Goal: Transaction & Acquisition: Download file/media

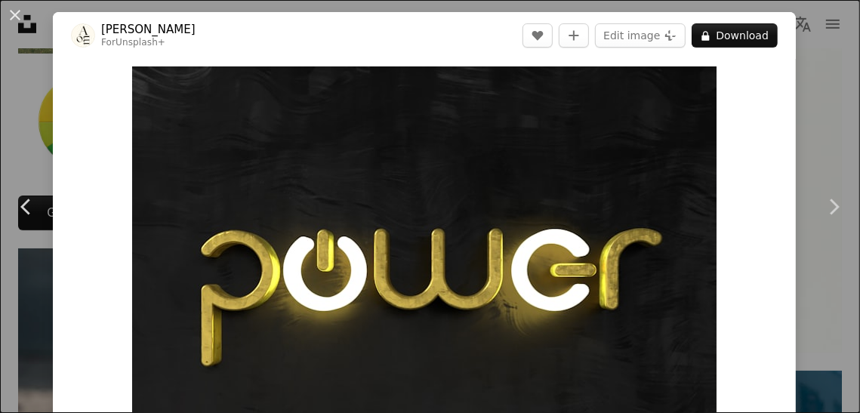
scroll to position [66, 0]
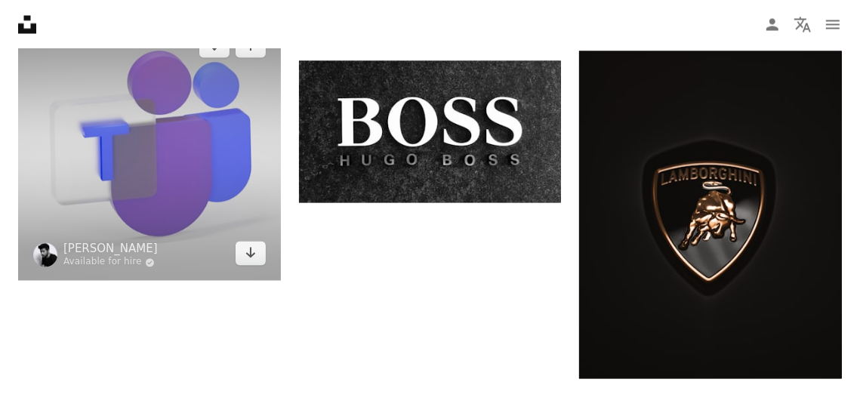
scroll to position [2022, 0]
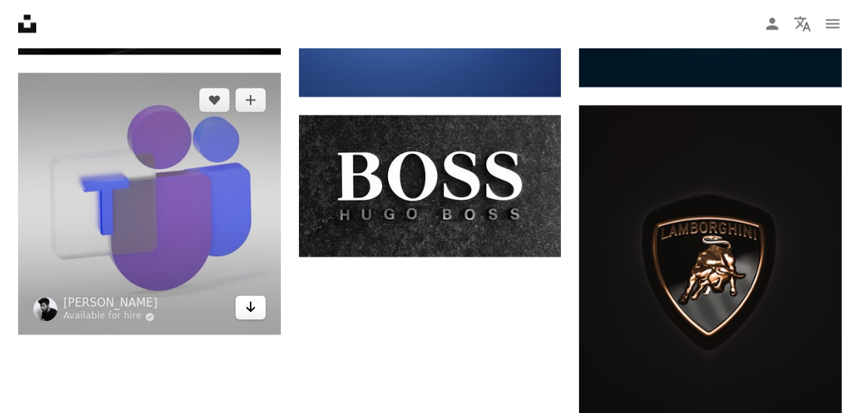
click at [253, 309] on icon "Download" at bounding box center [250, 307] width 10 height 11
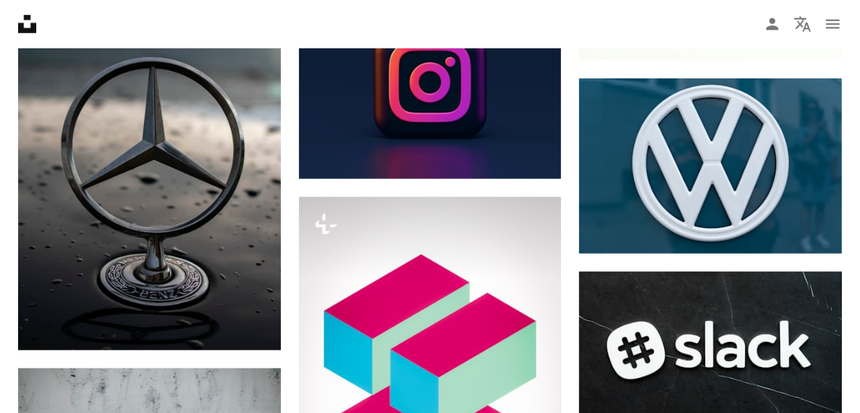
scroll to position [845, 0]
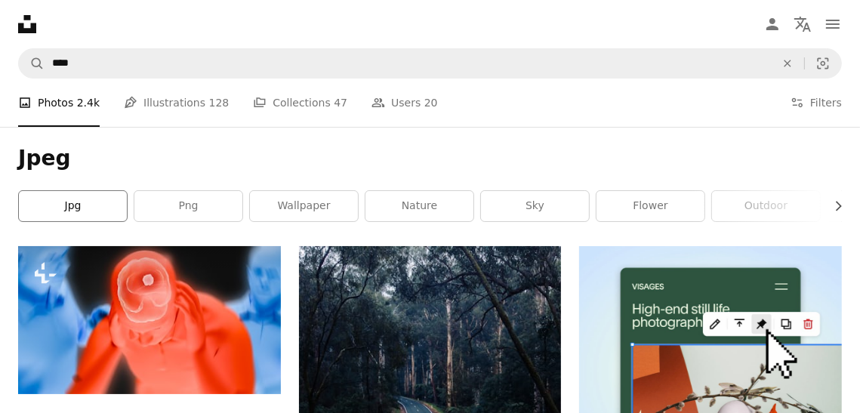
click at [94, 211] on link "jpg" at bounding box center [73, 206] width 108 height 30
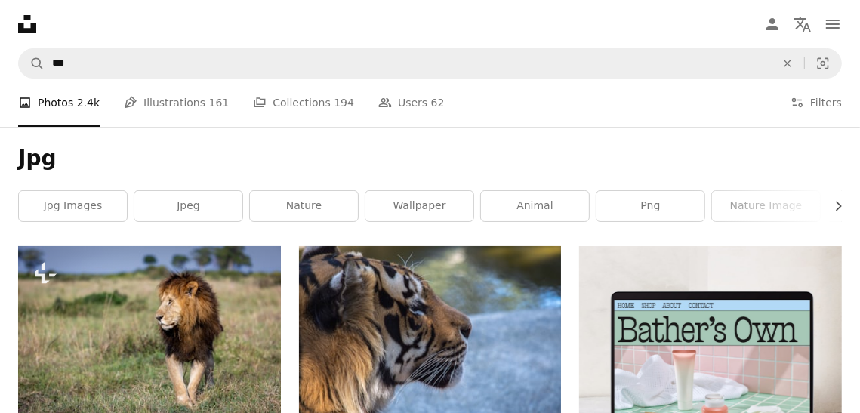
click at [323, 156] on h1 "Jpg" at bounding box center [430, 158] width 824 height 27
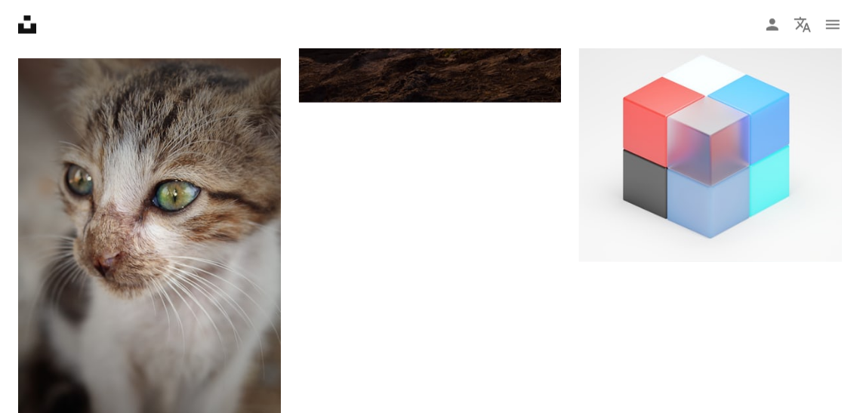
scroll to position [2172, 0]
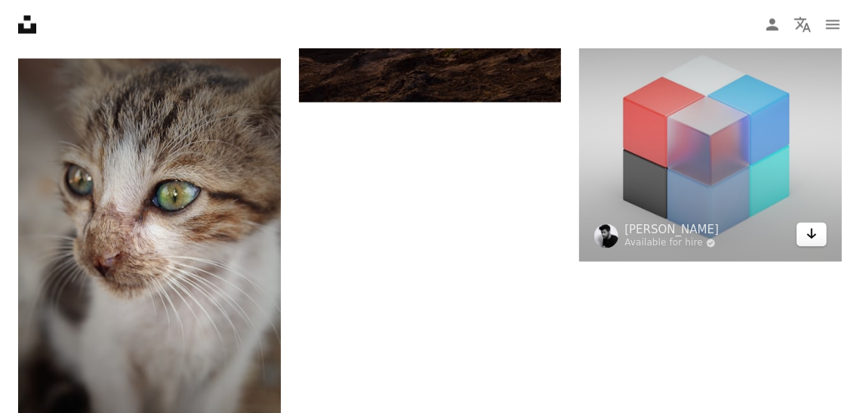
click at [811, 235] on icon "Download" at bounding box center [812, 233] width 10 height 11
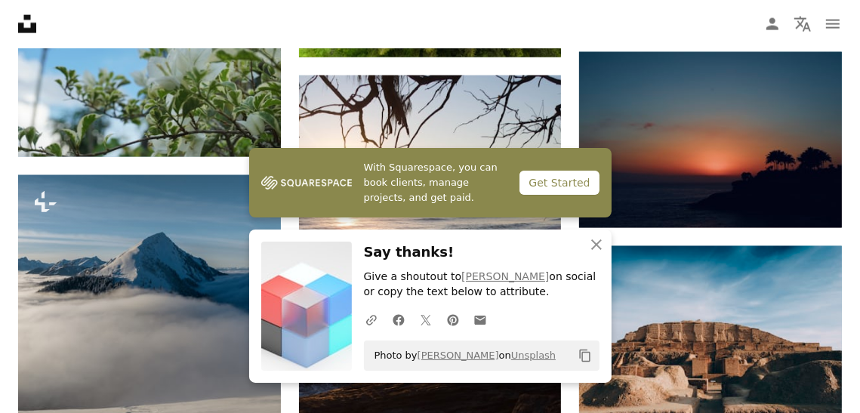
scroll to position [1690, 0]
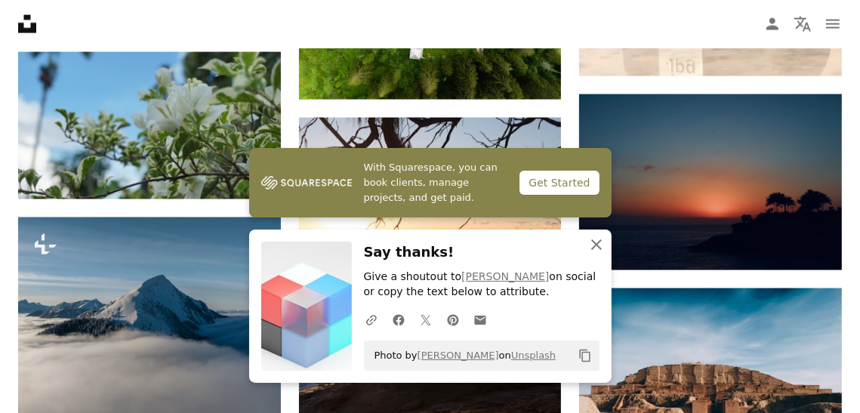
click at [593, 243] on icon "An X shape" at bounding box center [596, 245] width 18 height 18
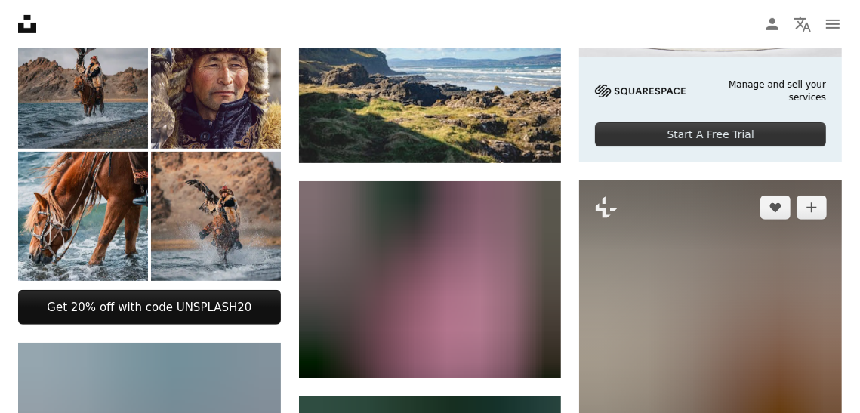
scroll to position [482, 0]
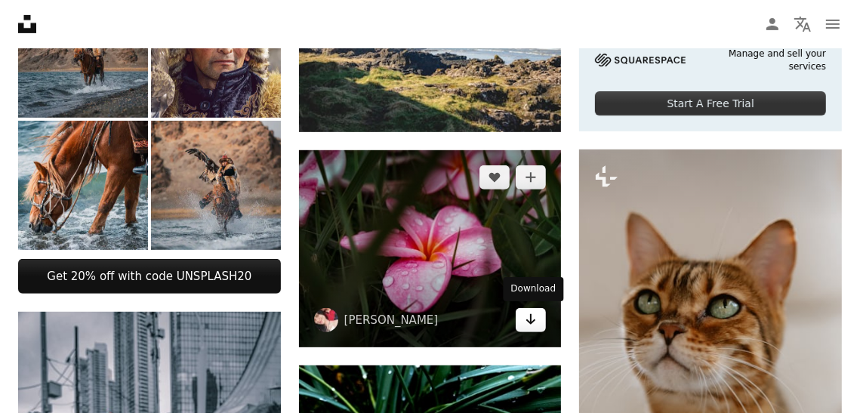
click at [535, 321] on icon "Arrow pointing down" at bounding box center [531, 319] width 12 height 18
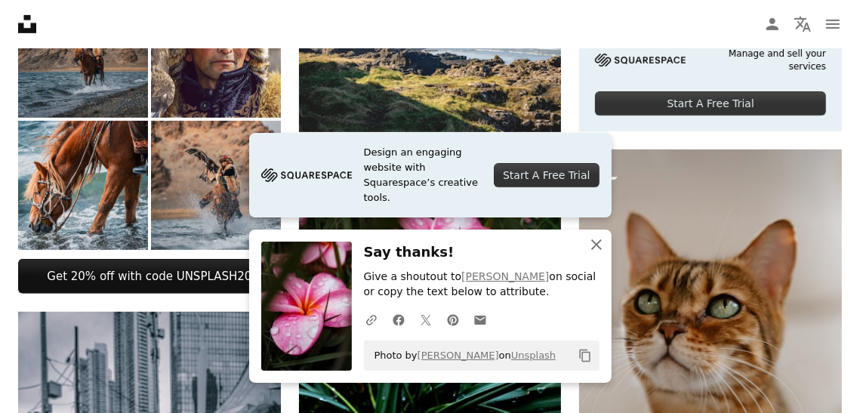
click at [602, 246] on icon "An X shape" at bounding box center [596, 245] width 18 height 18
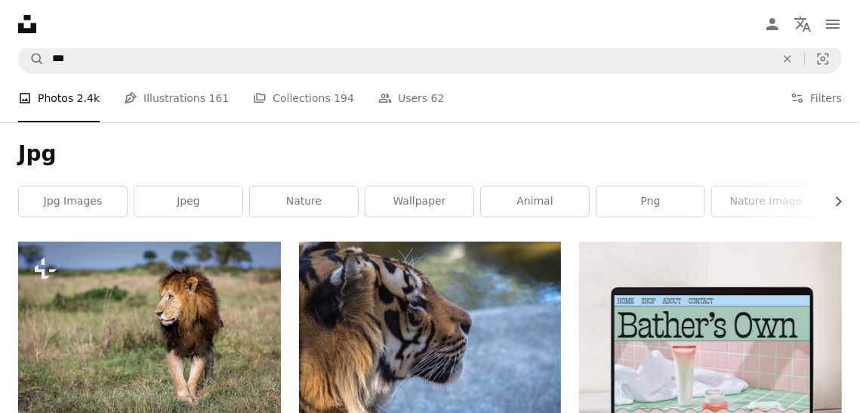
scroll to position [0, 0]
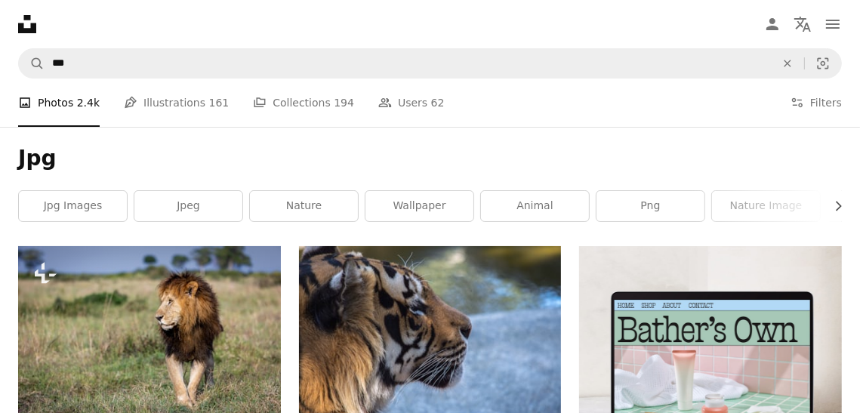
click at [153, 157] on h1 "Jpg" at bounding box center [430, 158] width 824 height 27
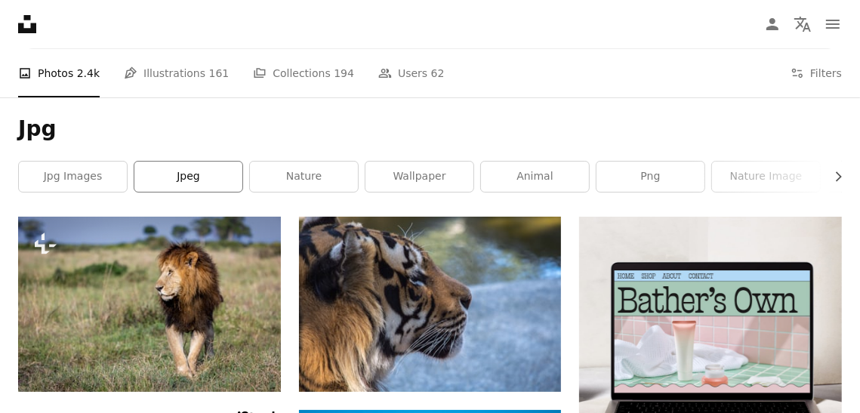
click at [175, 176] on link "jpeg" at bounding box center [188, 177] width 108 height 30
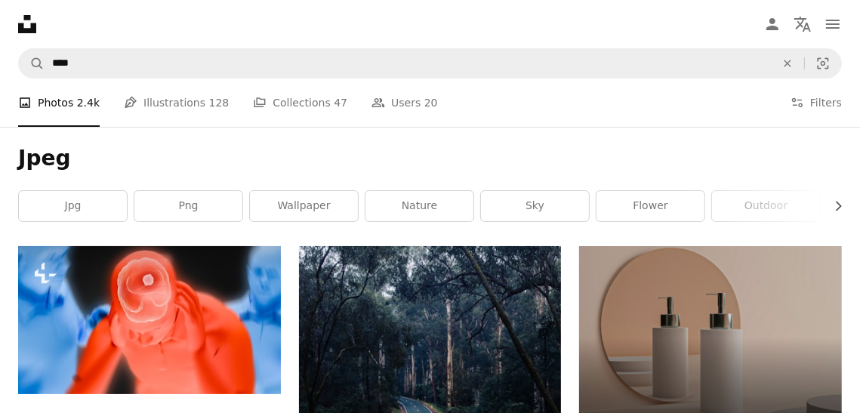
click at [333, 161] on h1 "Jpeg" at bounding box center [430, 158] width 824 height 27
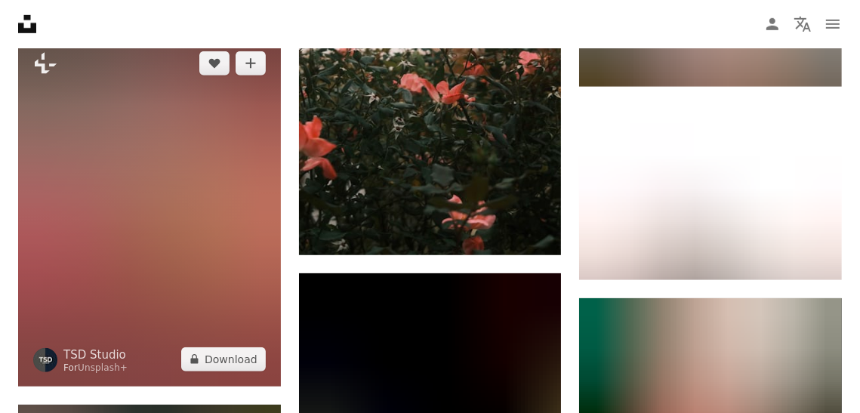
scroll to position [724, 0]
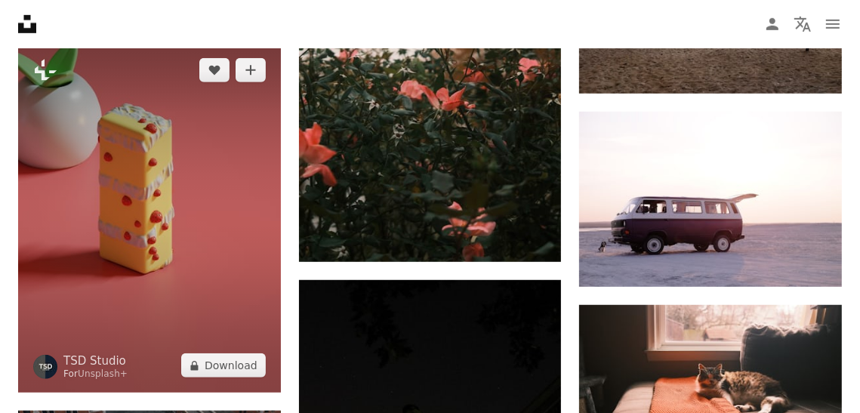
click at [76, 305] on img at bounding box center [149, 218] width 263 height 350
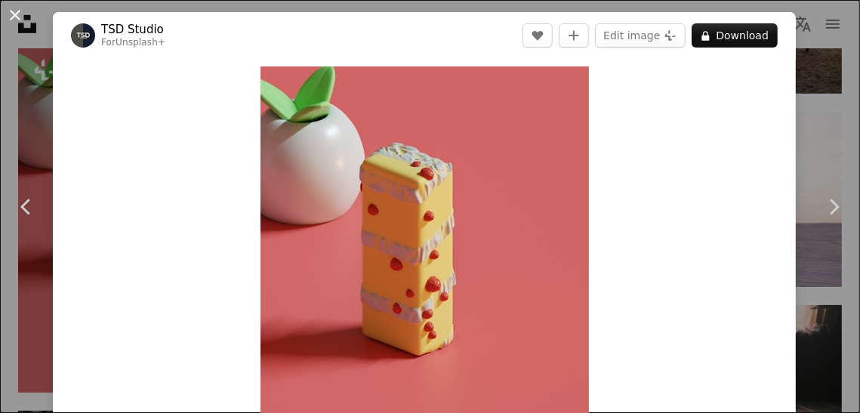
click at [16, 16] on button "An X shape" at bounding box center [15, 15] width 18 height 18
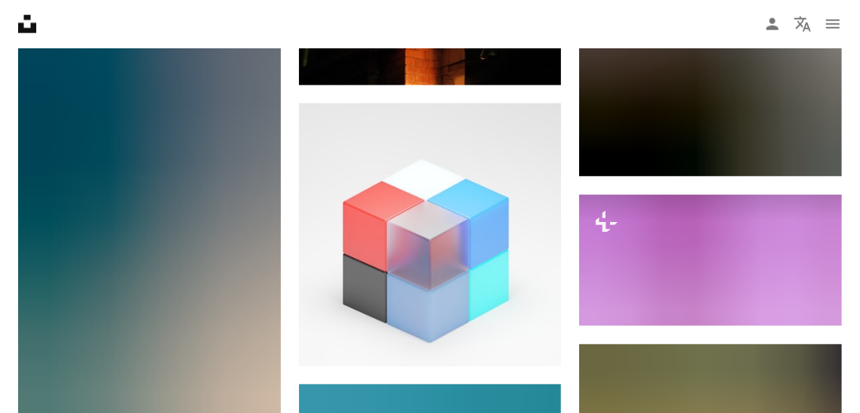
scroll to position [1384, 0]
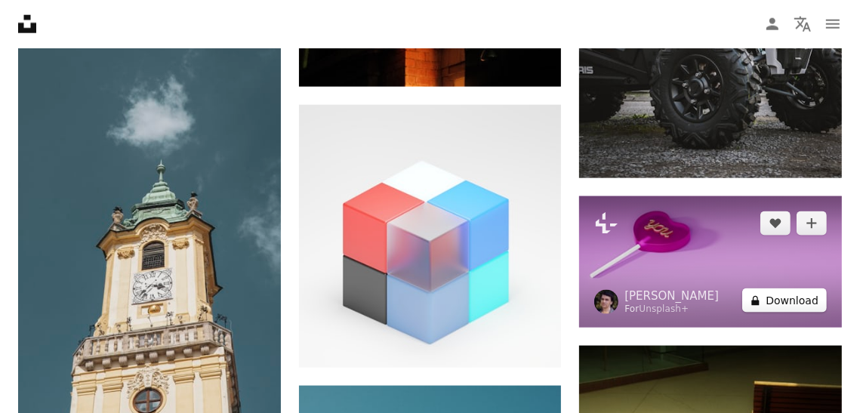
click at [779, 304] on button "A lock Download" at bounding box center [784, 300] width 85 height 24
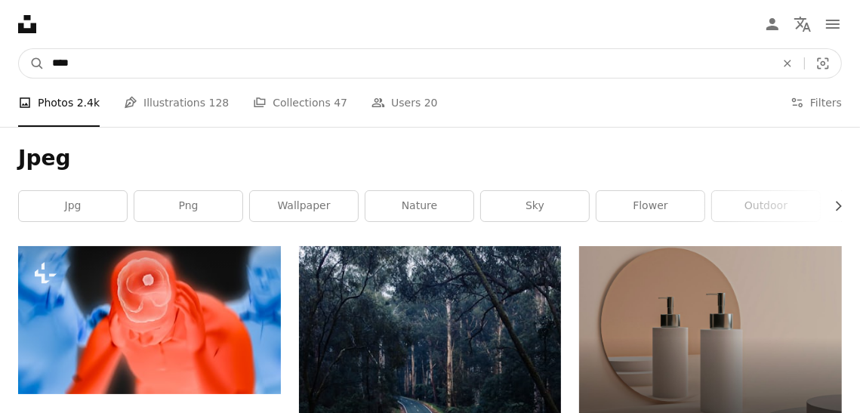
click at [175, 58] on input "****" at bounding box center [408, 63] width 726 height 29
type input "**********"
click at [19, 49] on button "A magnifying glass" at bounding box center [32, 63] width 26 height 29
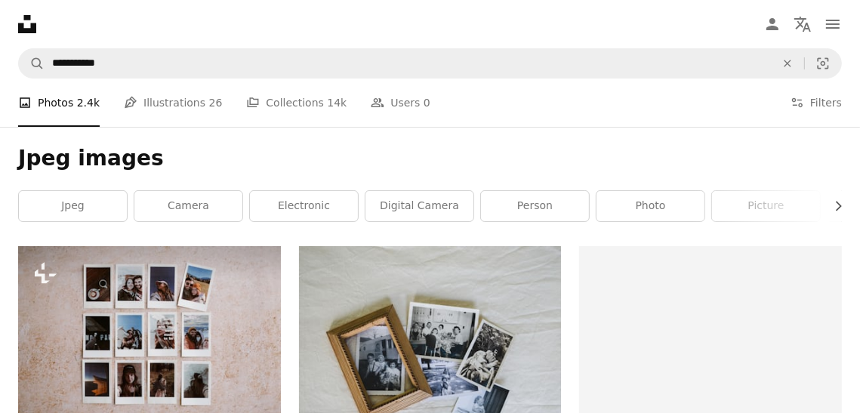
click at [341, 140] on div "Jpeg images Chevron right jpeg camera electronic digital camera person photo pi…" at bounding box center [430, 186] width 860 height 119
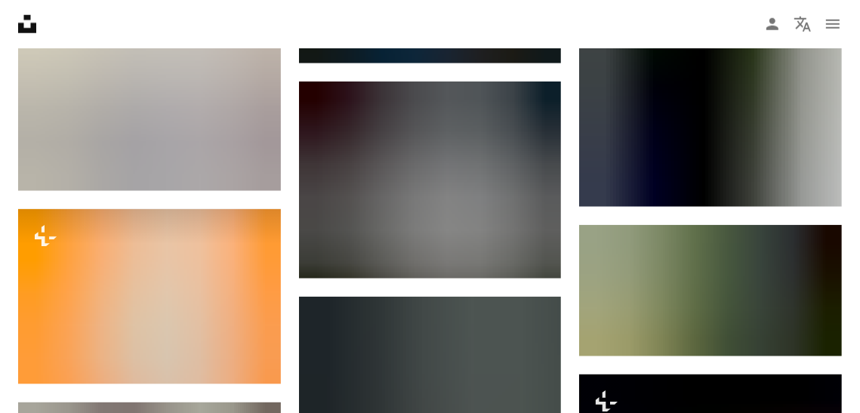
scroll to position [1173, 0]
